Goal: Information Seeking & Learning: Compare options

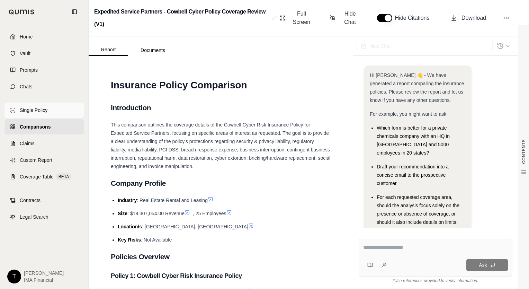
click at [55, 106] on link "Single Policy" at bounding box center [45, 110] width 80 height 15
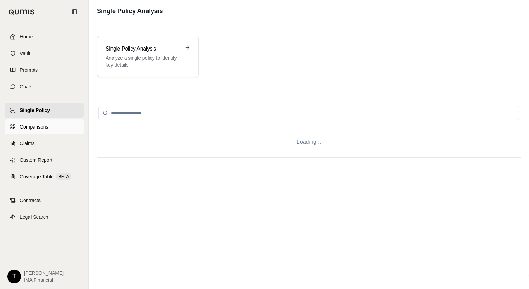
click at [50, 124] on link "Comparisons" at bounding box center [45, 126] width 80 height 15
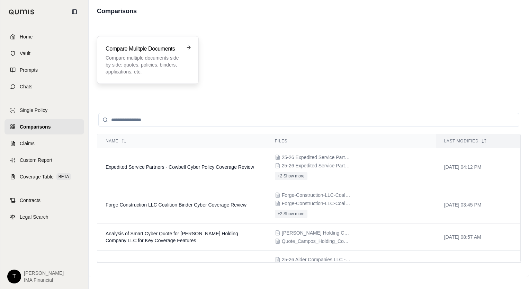
click at [196, 77] on div "Compare Mulitple Documents Compare multiple documents side by side: quotes, pol…" at bounding box center [148, 60] width 102 height 48
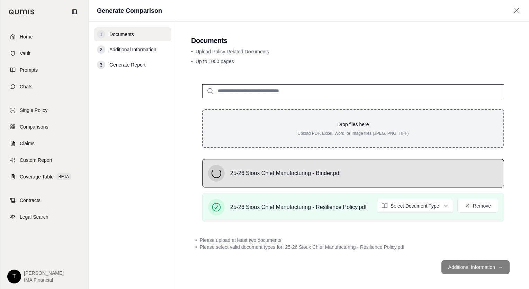
click at [324, 143] on div "Drop files here Upload PDF, Excel, Word, or Image files (JPEG, PNG, TIFF)" at bounding box center [353, 128] width 302 height 39
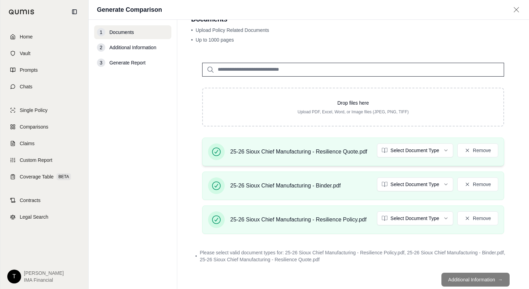
scroll to position [35, 0]
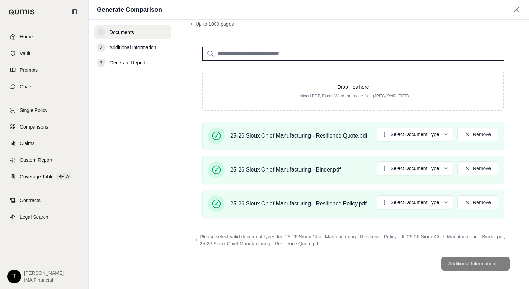
click at [417, 133] on html "Home Vault Prompts Chats Single Policy Comparisons Claims Custom Report Coverag…" at bounding box center [264, 144] width 529 height 289
click at [407, 174] on html "Home Vault Prompts Chats Single Policy Comparisons Claims Custom Report Coverag…" at bounding box center [264, 144] width 529 height 289
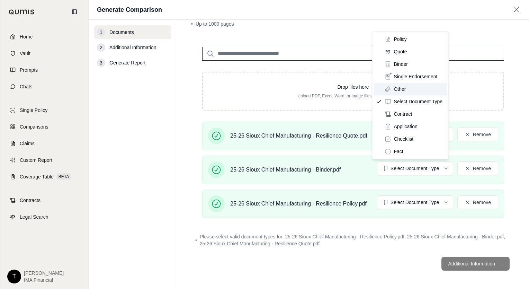
scroll to position [29, 0]
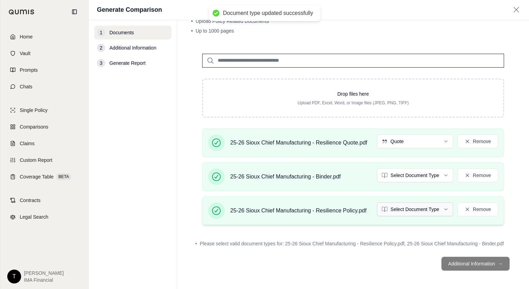
click at [416, 208] on html "Document type updated successfully Home Vault Prompts Chats Single Policy Compa…" at bounding box center [264, 144] width 529 height 289
click at [153, 167] on div "1 Documents 2 Additional Information 3 Generate Report" at bounding box center [132, 155] width 77 height 258
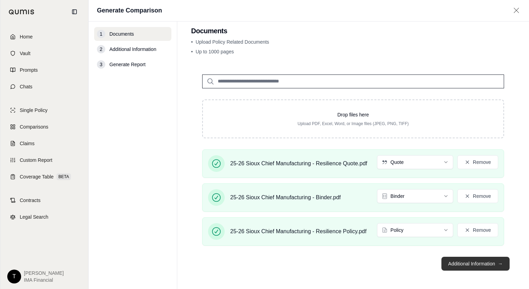
click at [479, 263] on button "Additional Information →" at bounding box center [476, 264] width 68 height 14
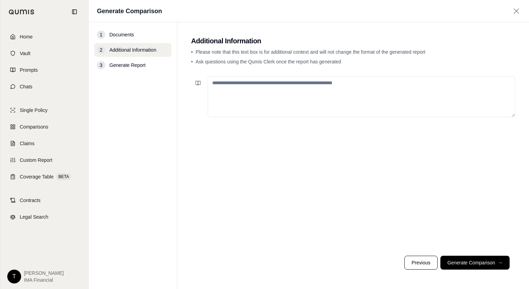
click at [301, 92] on textarea at bounding box center [362, 96] width 308 height 41
click at [268, 95] on textarea at bounding box center [362, 96] width 308 height 41
paste textarea "**********"
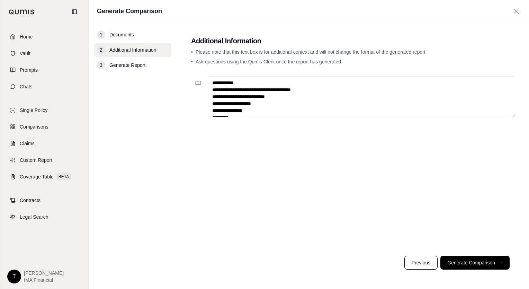
drag, startPoint x: 254, startPoint y: 80, endPoint x: 181, endPoint y: 75, distance: 72.9
click at [181, 75] on main "**********" at bounding box center [353, 155] width 352 height 267
click at [212, 88] on textarea "**********" at bounding box center [362, 96] width 308 height 41
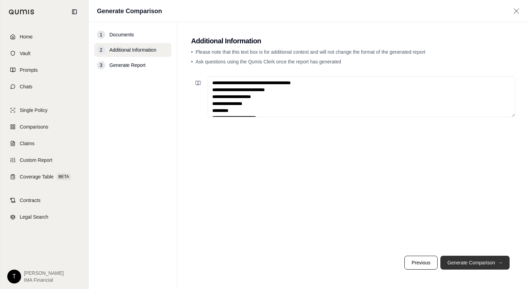
type textarea "**********"
click at [465, 257] on button "Generate Comparison →" at bounding box center [475, 263] width 69 height 14
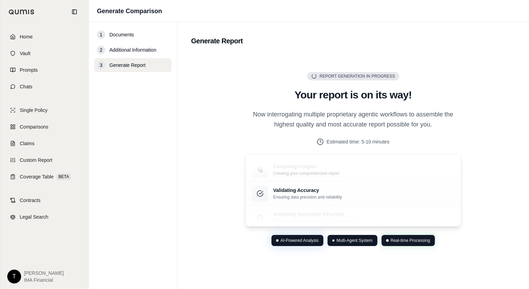
click at [358, 126] on p "Now interrogating multiple proprietary agentic workflows to assemble the highes…" at bounding box center [353, 119] width 216 height 20
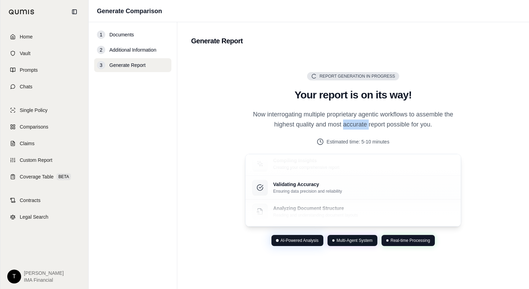
click at [358, 126] on p "Now interrogating multiple proprietary agentic workflows to assemble the highes…" at bounding box center [353, 119] width 216 height 20
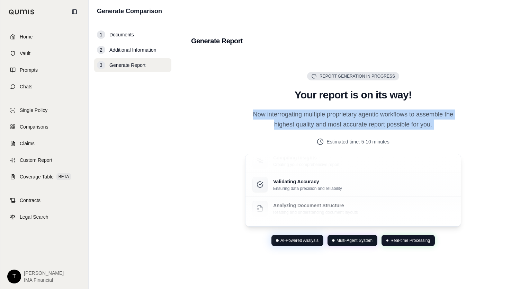
click at [358, 126] on p "Now interrogating multiple proprietary agentic workflows to assemble the highes…" at bounding box center [353, 119] width 216 height 20
drag, startPoint x: 358, startPoint y: 126, endPoint x: 364, endPoint y: 125, distance: 5.9
click at [364, 125] on p "Now interrogating multiple proprietary agentic workflows to assemble the highes…" at bounding box center [353, 119] width 216 height 20
click at [369, 114] on p "Now interrogating multiple proprietary agentic workflows to assemble the highes…" at bounding box center [353, 119] width 216 height 20
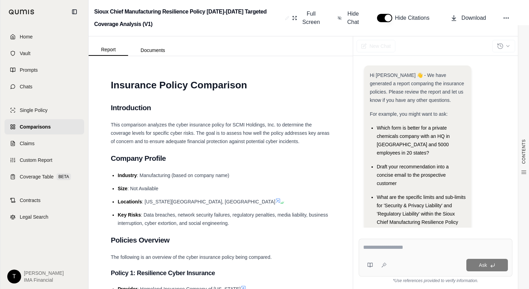
click at [405, 114] on span "For example, you might want to ask:" at bounding box center [409, 114] width 78 height 6
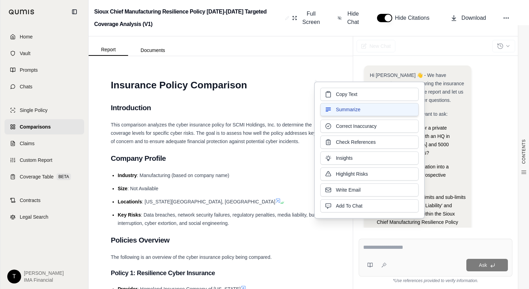
click at [405, 114] on button "Summarize" at bounding box center [369, 109] width 98 height 13
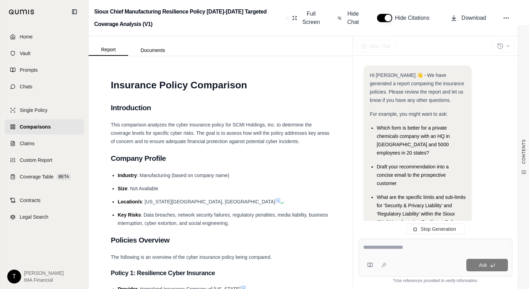
scroll to position [175, 0]
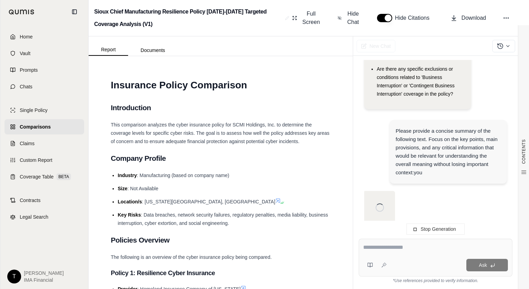
click at [427, 143] on div "Please provide a concise summary of the following text. Focus on the key points…" at bounding box center [449, 152] width 106 height 50
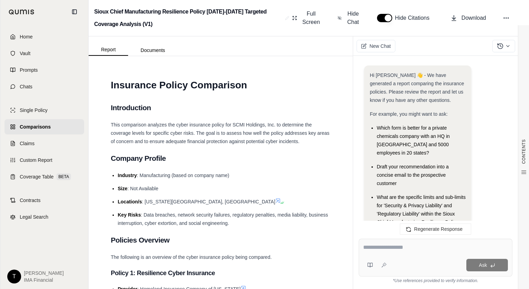
scroll to position [981, 0]
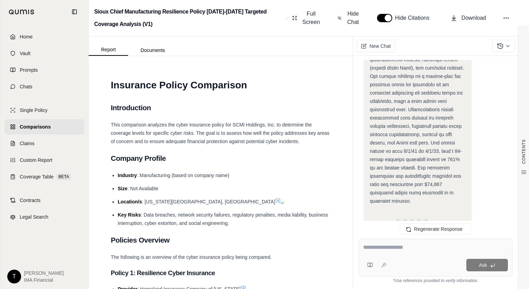
click at [228, 127] on span "This comparison analyzes the cyber insurance policy for SCMI Holdings, Inc. to …" at bounding box center [220, 133] width 219 height 22
click at [230, 127] on span "This comparison analyzes the cyber insurance policy for SCMI Holdings, Inc. to …" at bounding box center [220, 133] width 219 height 22
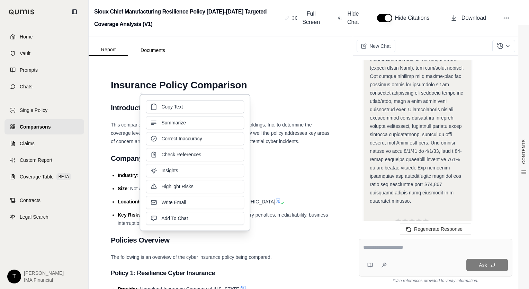
drag, startPoint x: 230, startPoint y: 127, endPoint x: 280, endPoint y: 126, distance: 50.2
click at [230, 127] on button "Summarize" at bounding box center [195, 122] width 98 height 13
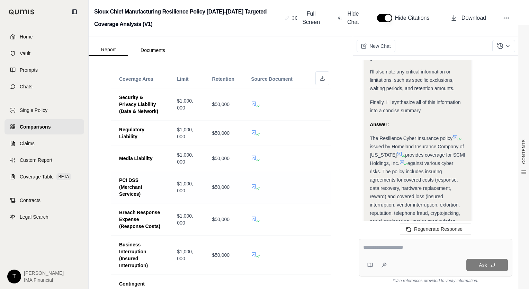
scroll to position [208, 0]
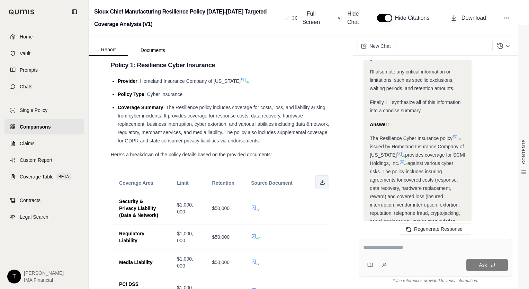
click at [321, 185] on button at bounding box center [323, 182] width 14 height 14
click at [357, 209] on div "Hi [PERSON_NAME] 👋 - We have generated a report comparing the insurance policie…" at bounding box center [435, 143] width 165 height 179
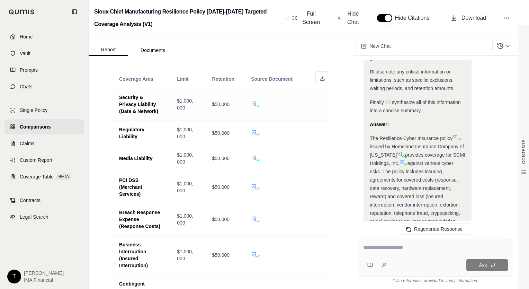
click at [257, 105] on icon at bounding box center [259, 106] width 4 height 4
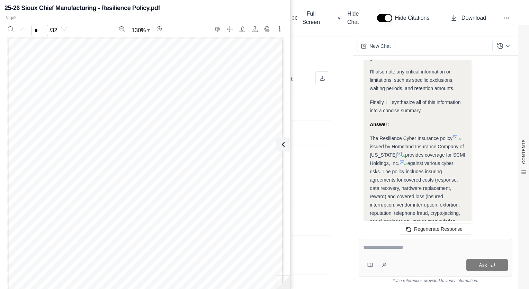
scroll to position [0, 0]
type input "*"
click at [284, 147] on icon at bounding box center [282, 144] width 8 height 8
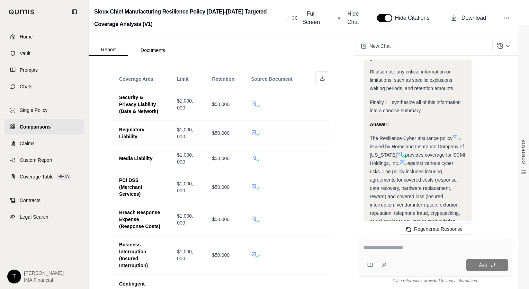
click at [319, 138] on td at bounding box center [287, 133] width 88 height 25
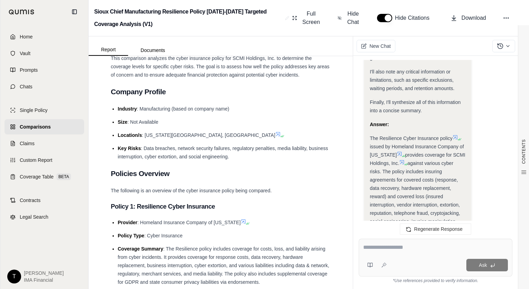
scroll to position [0, 0]
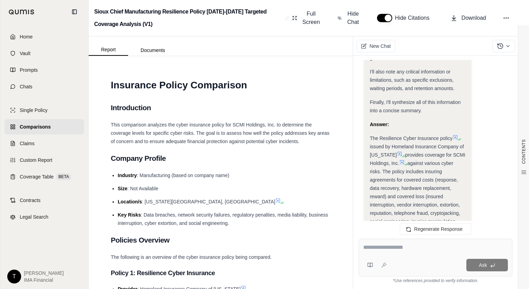
click at [319, 140] on div "This comparison analyzes the cyber insurance policy for SCMI Holdings, Inc. to …" at bounding box center [221, 133] width 220 height 25
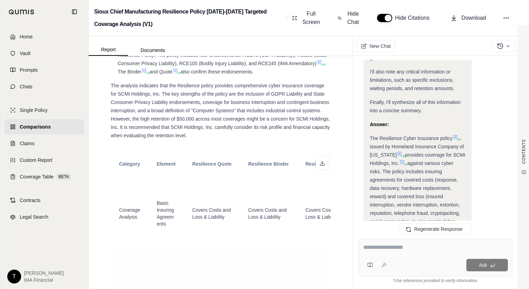
scroll to position [2528, 0]
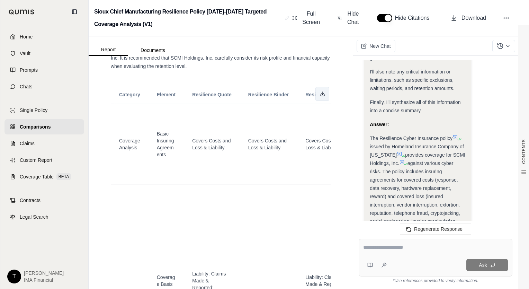
click at [316, 101] on button at bounding box center [323, 94] width 14 height 14
click at [456, 15] on icon at bounding box center [454, 18] width 7 height 7
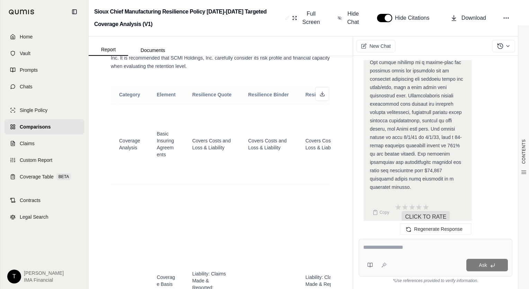
drag, startPoint x: 260, startPoint y: 168, endPoint x: 268, endPoint y: 166, distance: 8.1
click at [259, 104] on th "Resilience Binder" at bounding box center [269, 95] width 58 height 18
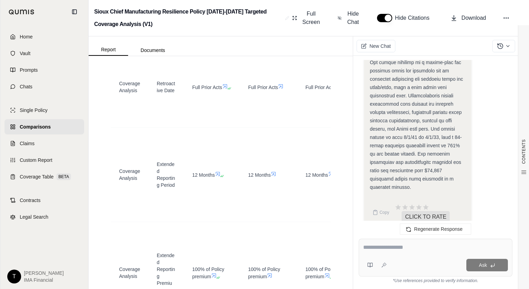
scroll to position [3083, 0]
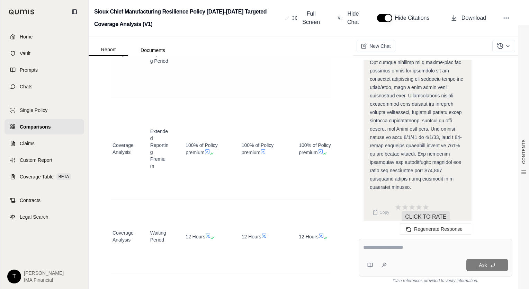
drag, startPoint x: 262, startPoint y: 141, endPoint x: 263, endPoint y: 137, distance: 4.3
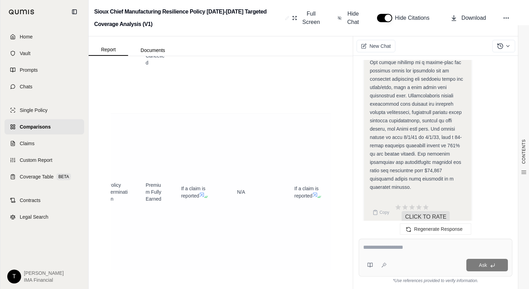
scroll to position [6904, 0]
click at [36, 123] on span "Comparisons" at bounding box center [35, 126] width 31 height 7
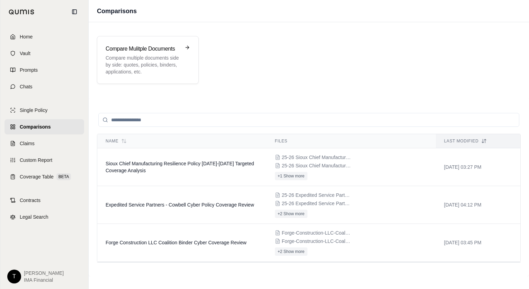
click at [342, 66] on div "Compare Mulitple Documents Compare multiple documents side by side: quotes, pol…" at bounding box center [309, 60] width 424 height 48
click at [248, 94] on div "Compare Mulitple Documents Compare multiple documents side by side: quotes, pol…" at bounding box center [309, 149] width 441 height 254
click at [135, 52] on h3 "Compare Mulitple Documents" at bounding box center [143, 49] width 75 height 8
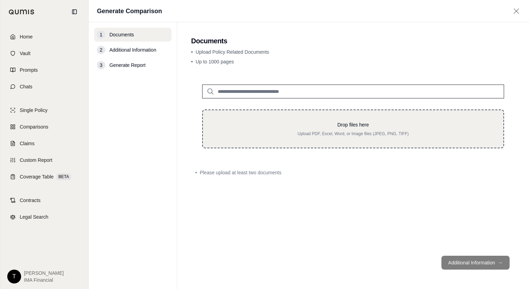
click at [267, 123] on p "Drop files here" at bounding box center [353, 124] width 279 height 7
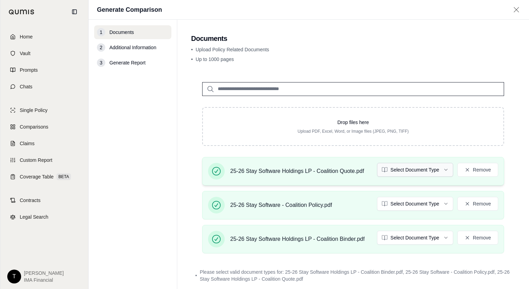
click at [407, 168] on html "Home Vault Prompts Chats Single Policy Comparisons Claims Custom Report Coverag…" at bounding box center [264, 144] width 529 height 289
click at [405, 198] on html "Home Vault Prompts Chats Single Policy Comparisons Claims Custom Report Coverag…" at bounding box center [264, 144] width 529 height 289
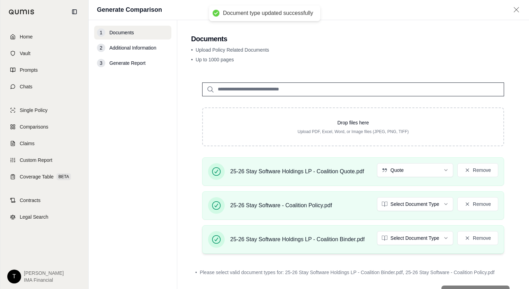
click at [400, 230] on div "25-26 Stay Software Holdings LP - Coalition Binder.pdf Select Document Type Rem…" at bounding box center [353, 239] width 302 height 28
click at [400, 235] on html "Document type updated successfully Home Vault Prompts Chats Single Policy Compa…" at bounding box center [264, 144] width 529 height 289
click at [509, 210] on div "25-26 Stay Software Holdings LP - Coalition Quote.pdf Quote Remove 25-26 Stay S…" at bounding box center [353, 208] width 324 height 102
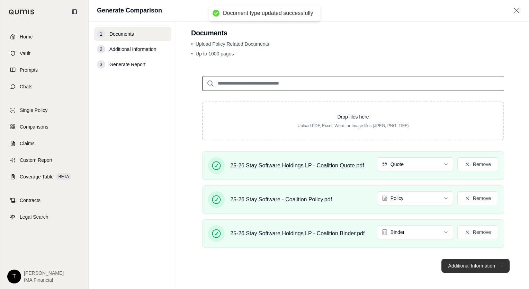
scroll to position [9, 0]
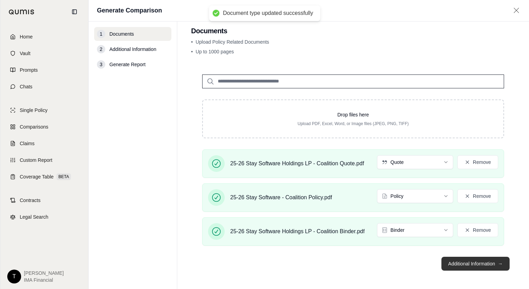
click at [466, 266] on button "Additional Information →" at bounding box center [476, 264] width 68 height 14
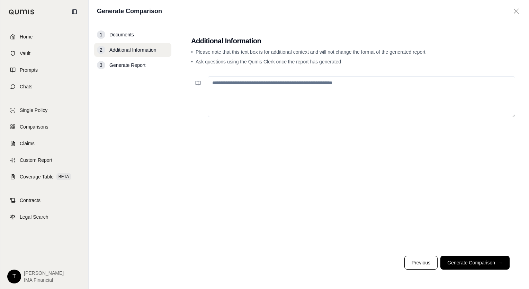
click at [266, 99] on textarea at bounding box center [362, 96] width 308 height 41
paste textarea "**********"
type textarea "**********"
click at [252, 101] on textarea at bounding box center [362, 96] width 308 height 41
paste textarea "**********"
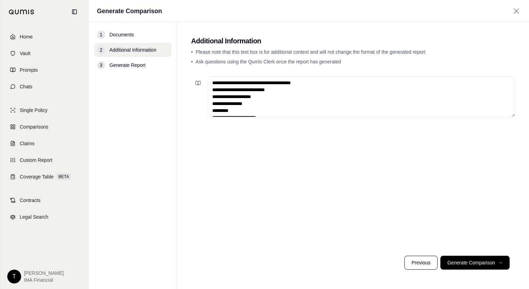
scroll to position [107, 0]
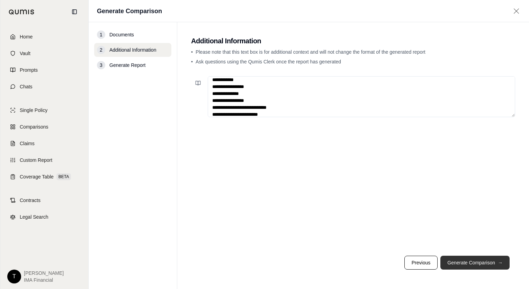
type textarea "**********"
click at [474, 257] on button "Generate Comparison →" at bounding box center [475, 263] width 69 height 14
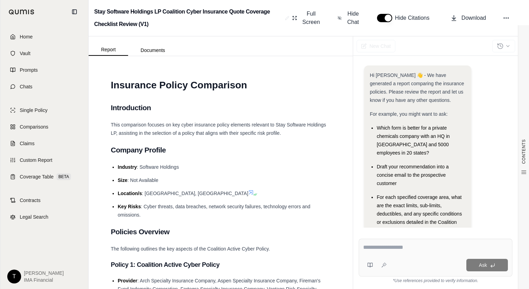
scroll to position [67, 0]
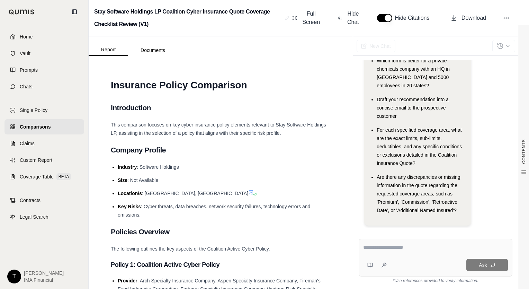
click at [244, 148] on h2 "Company Profile" at bounding box center [221, 150] width 220 height 15
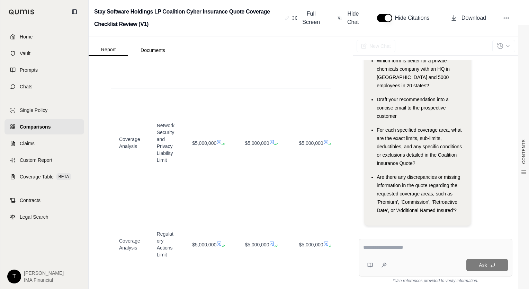
scroll to position [2702, 0]
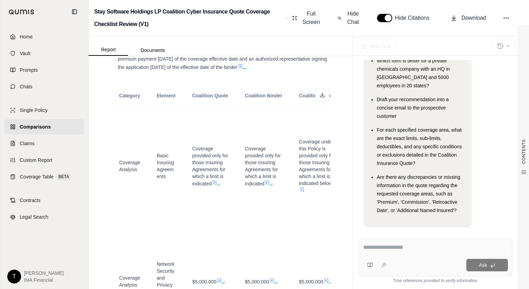
click at [280, 163] on td "Coverage provided only for those Insuring Agreements for which a limit is indic…" at bounding box center [264, 166] width 54 height 122
drag, startPoint x: 267, startPoint y: 163, endPoint x: 279, endPoint y: 164, distance: 11.5
click at [279, 164] on td "Coverage provided only for those Insuring Agreements for which a limit is indic…" at bounding box center [262, 166] width 54 height 122
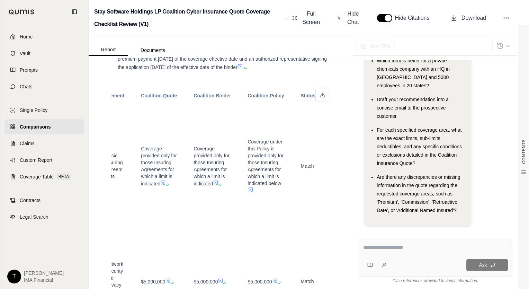
scroll to position [0, 85]
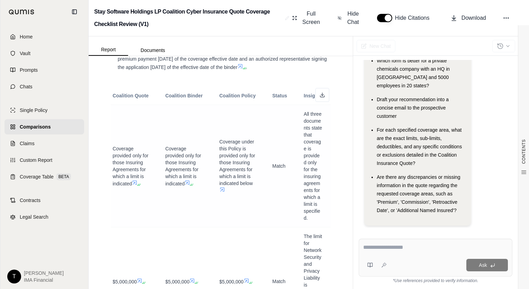
drag, startPoint x: 277, startPoint y: 164, endPoint x: 287, endPoint y: 164, distance: 9.7
click at [287, 164] on td "Match" at bounding box center [280, 166] width 32 height 122
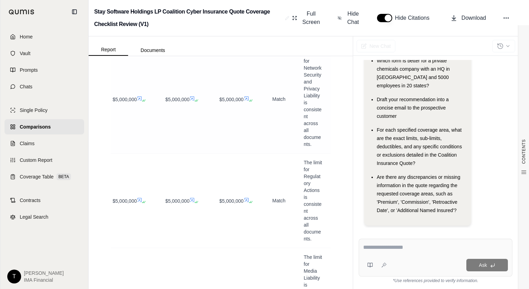
scroll to position [2944, 0]
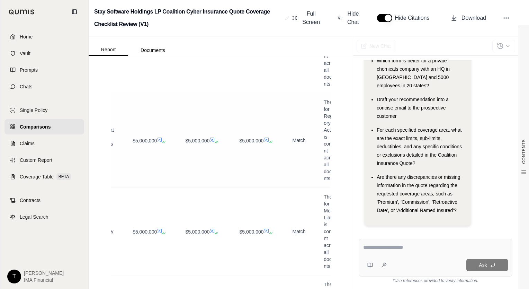
drag, startPoint x: 280, startPoint y: 153, endPoint x: 273, endPoint y: 153, distance: 6.6
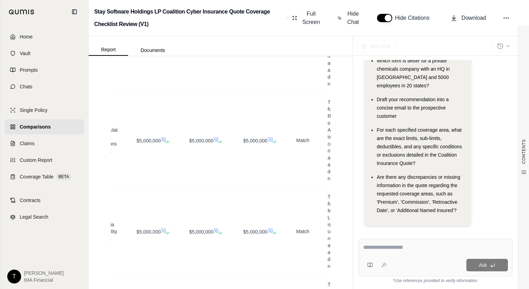
click at [355, 39] on div "New Chat" at bounding box center [441, 45] width 176 height 19
drag, startPoint x: 352, startPoint y: 35, endPoint x: 402, endPoint y: 36, distance: 50.6
click at [402, 36] on div "Stay Software Holdings LP Coalition Cyber Insurance Quote Coverage Checklist Re…" at bounding box center [309, 18] width 441 height 36
drag, startPoint x: 402, startPoint y: 36, endPoint x: 388, endPoint y: 34, distance: 14.3
click at [388, 34] on div "Stay Software Holdings LP Coalition Cyber Insurance Quote Coverage Checklist Re…" at bounding box center [309, 18] width 441 height 36
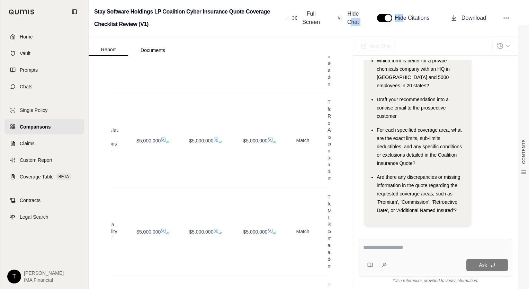
click at [354, 32] on div "Stay Software Holdings LP Coalition Cyber Insurance Quote Coverage Checklist Re…" at bounding box center [309, 18] width 441 height 36
click at [338, 16] on icon at bounding box center [340, 18] width 4 height 7
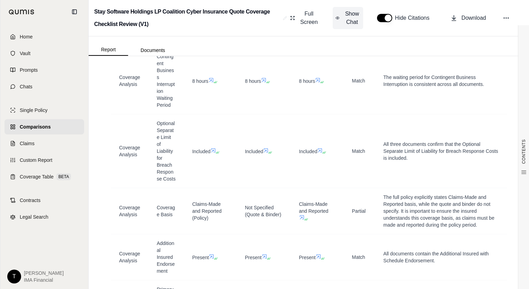
scroll to position [3543, 0]
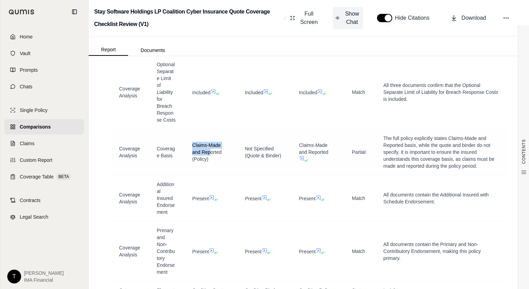
drag, startPoint x: 193, startPoint y: 165, endPoint x: 230, endPoint y: 177, distance: 39.2
click at [230, 175] on td "Claims-Made and Reported (Policy)" at bounding box center [210, 152] width 53 height 46
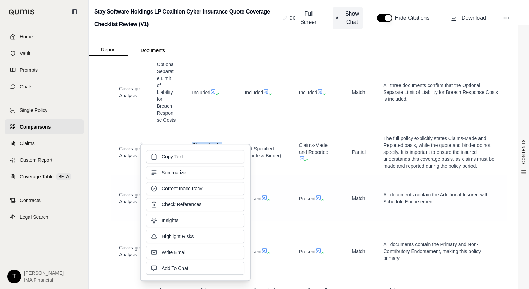
click at [399, 204] on span "All documents contain the Additional Insured with Schedule Endorsement." at bounding box center [435, 198] width 105 height 12
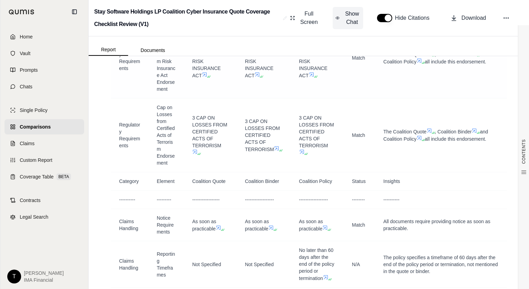
scroll to position [5310, 0]
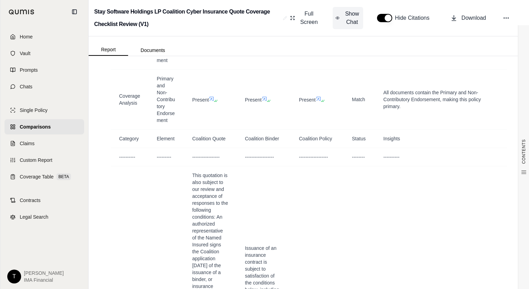
drag, startPoint x: 420, startPoint y: 212, endPoint x: 414, endPoint y: 102, distance: 110.0
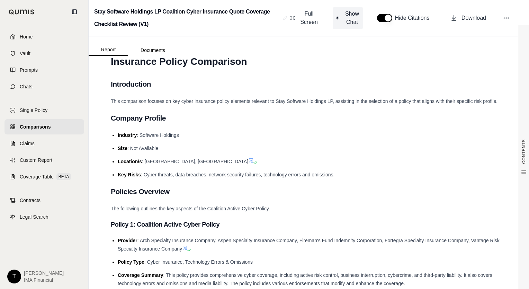
scroll to position [0, 0]
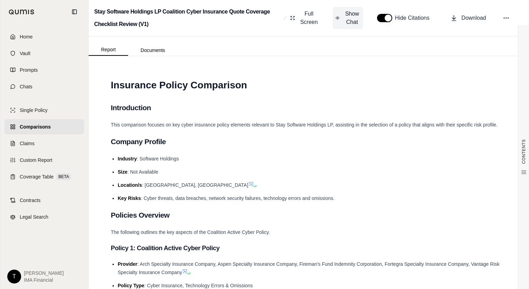
click at [436, 95] on h1 "Insurance Policy Comparison" at bounding box center [309, 85] width 396 height 19
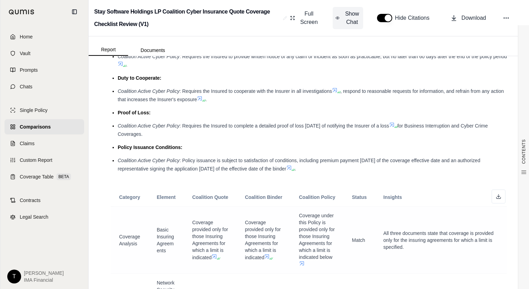
scroll to position [2217, 0]
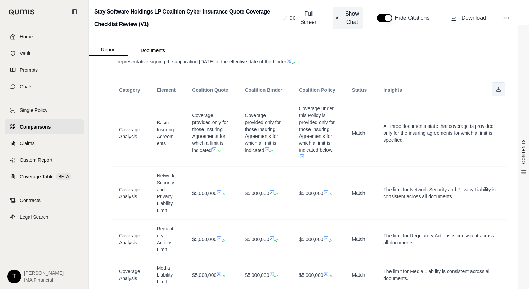
click at [496, 90] on icon at bounding box center [499, 90] width 6 height 6
drag, startPoint x: 329, startPoint y: 37, endPoint x: 357, endPoint y: 42, distance: 27.7
click at [329, 37] on div "Report Documents" at bounding box center [309, 45] width 441 height 19
click at [478, 20] on span "Download" at bounding box center [474, 18] width 25 height 8
click at [291, 135] on td "Coverage under this Policy is provided only for those Insuring Agreements for w…" at bounding box center [317, 132] width 53 height 67
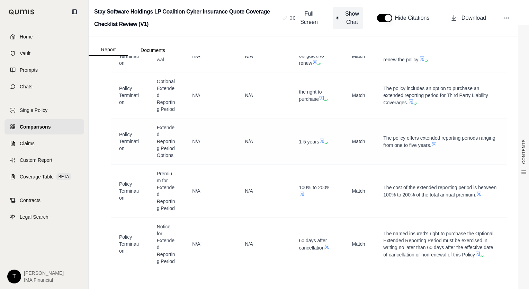
scroll to position [67, 0]
